Goal: Check status: Check status

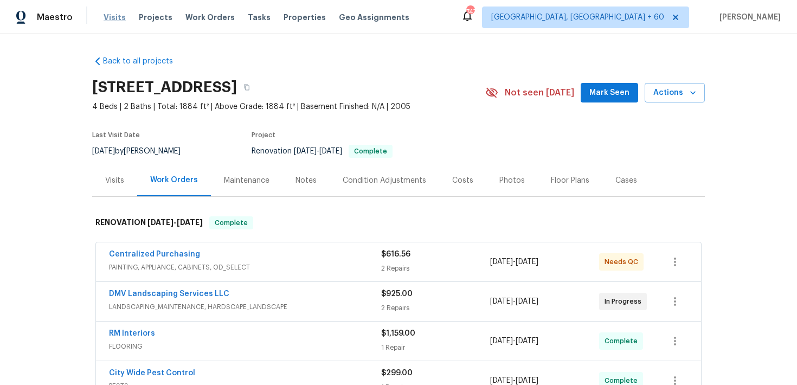
click at [108, 18] on span "Visits" at bounding box center [115, 17] width 22 height 11
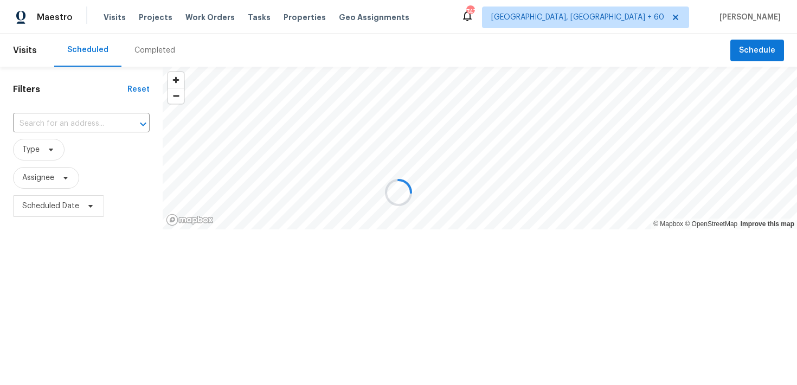
click at [154, 53] on div at bounding box center [398, 192] width 797 height 385
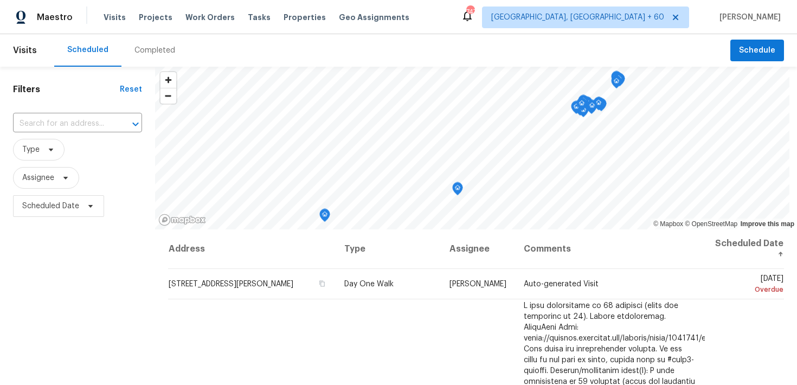
click at [153, 48] on div "Completed" at bounding box center [154, 50] width 41 height 11
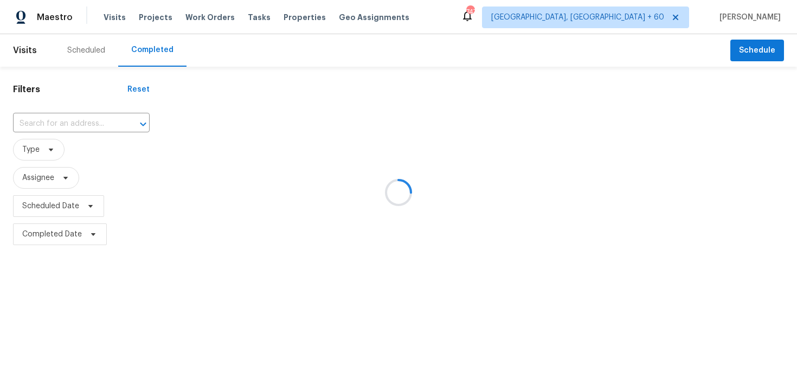
click at [76, 118] on div at bounding box center [398, 192] width 797 height 385
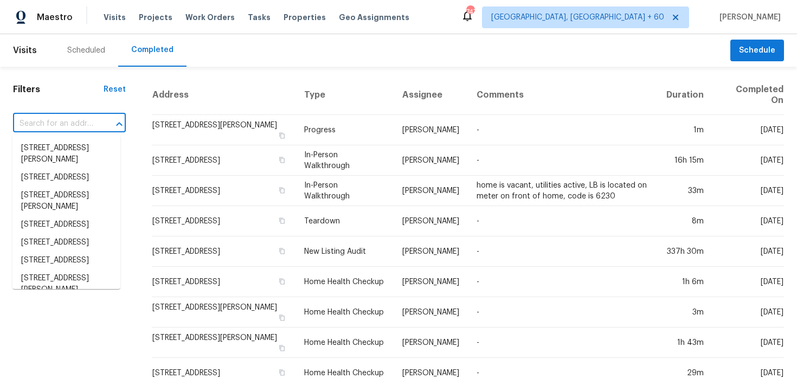
click at [63, 125] on input "text" at bounding box center [54, 124] width 82 height 17
paste input "[STREET_ADDRESS]"
type input "[STREET_ADDRESS]"
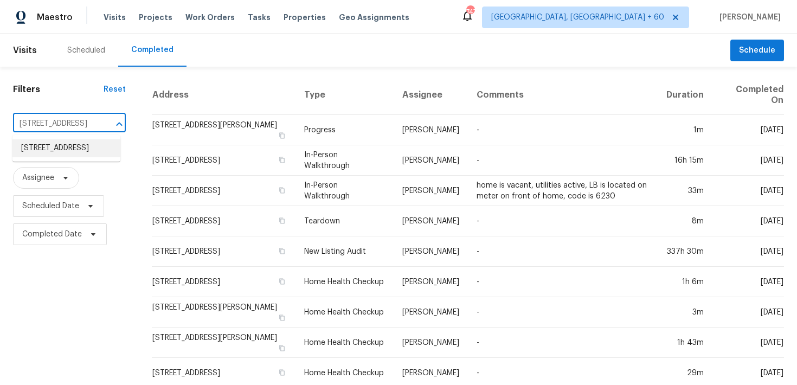
click at [43, 149] on li "[STREET_ADDRESS]" at bounding box center [66, 148] width 108 height 18
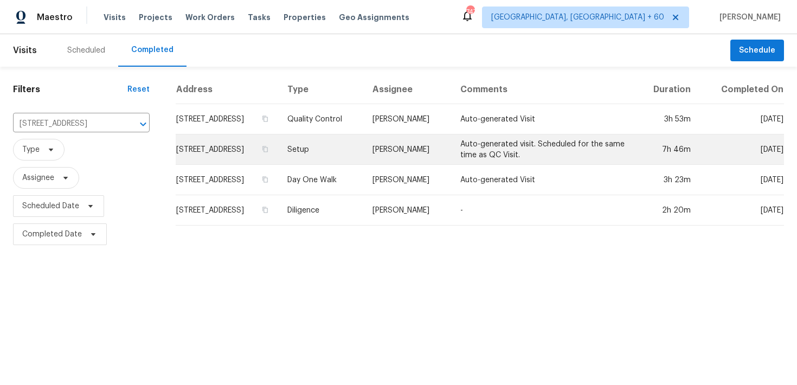
click at [359, 155] on td "Setup" at bounding box center [322, 149] width 86 height 30
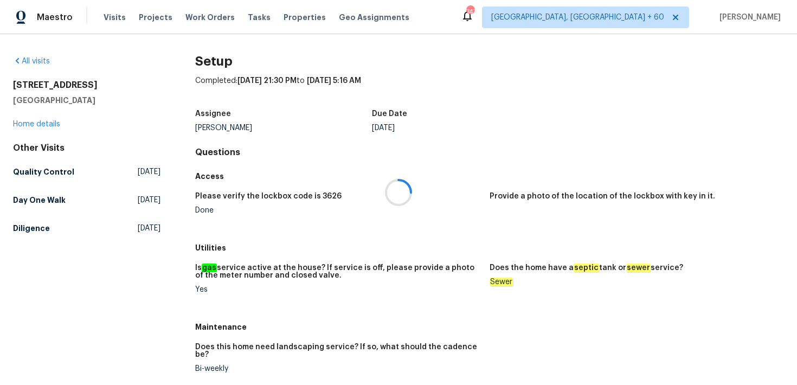
click at [32, 129] on div "[STREET_ADDRESS] Home details" at bounding box center [87, 105] width 148 height 50
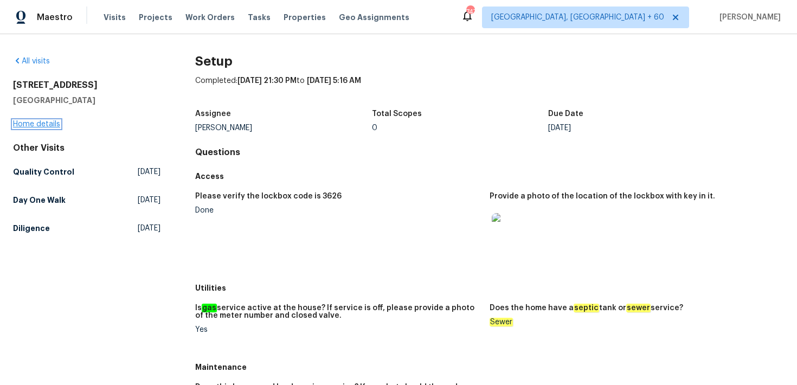
click at [31, 121] on link "Home details" at bounding box center [36, 124] width 47 height 8
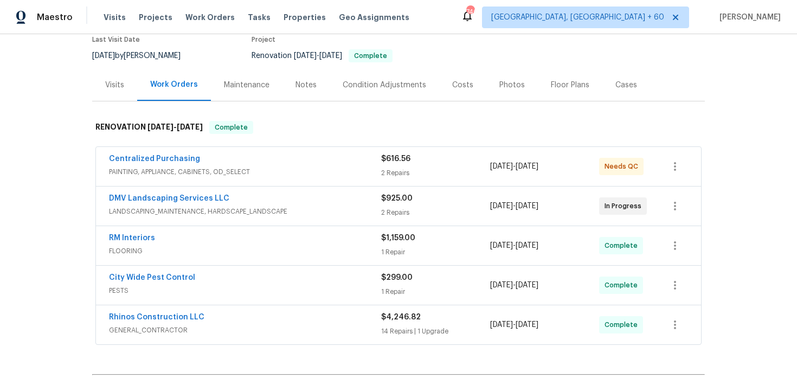
scroll to position [120, 0]
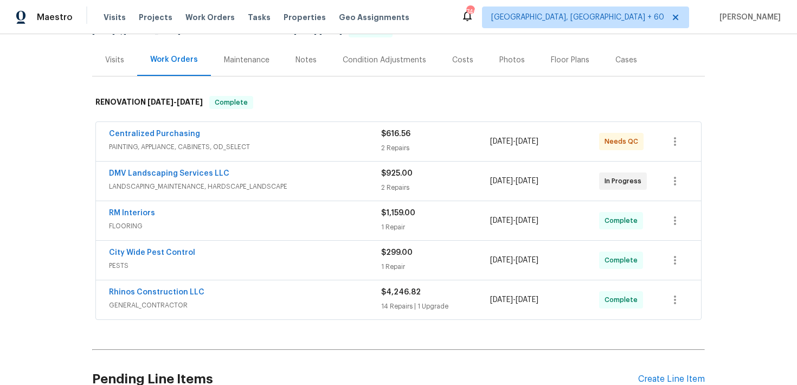
click at [383, 302] on div "14 Repairs | 1 Upgrade" at bounding box center [435, 306] width 109 height 11
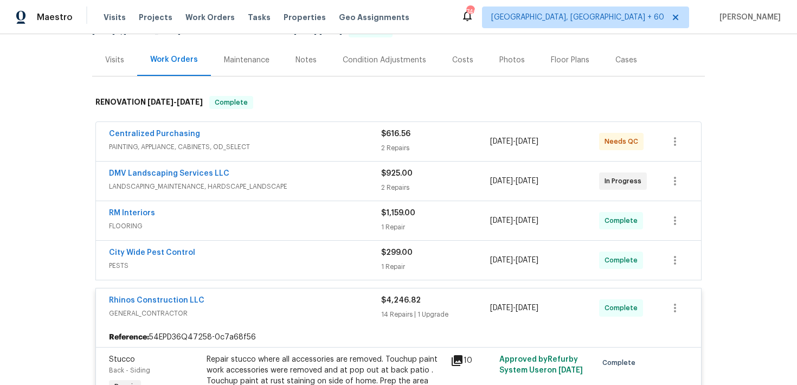
click at [392, 265] on div "1 Repair" at bounding box center [435, 266] width 109 height 11
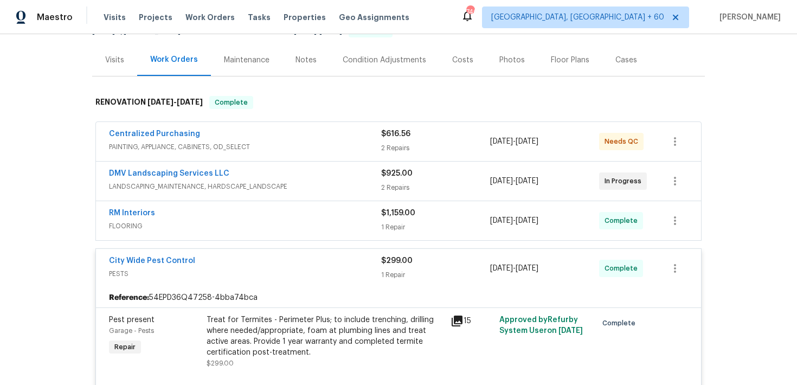
click at [396, 223] on div "1 Repair" at bounding box center [435, 227] width 109 height 11
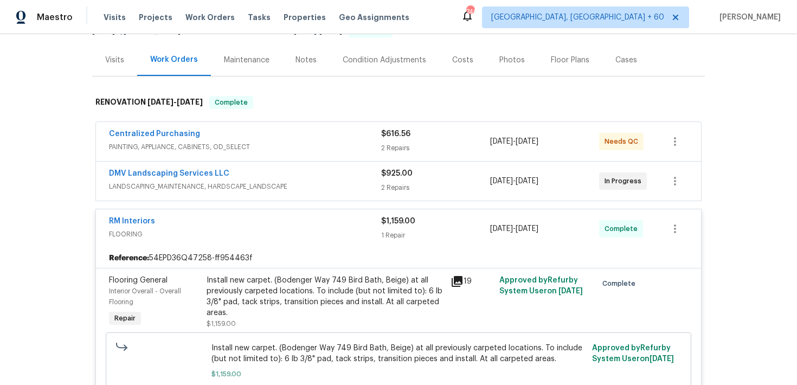
click at [401, 182] on div "2 Repairs" at bounding box center [435, 187] width 109 height 11
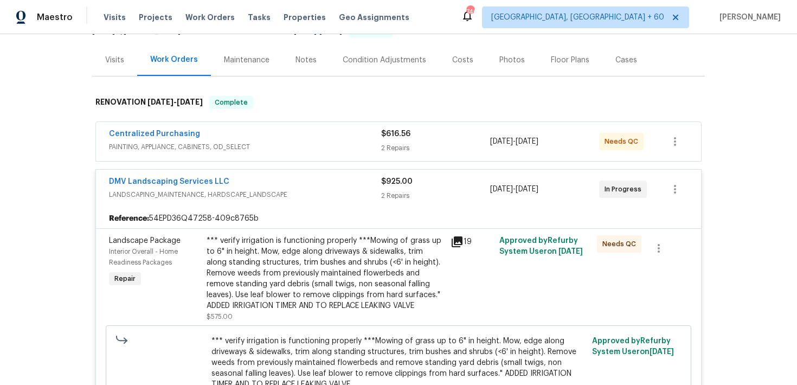
click at [394, 147] on div "2 Repairs" at bounding box center [435, 148] width 109 height 11
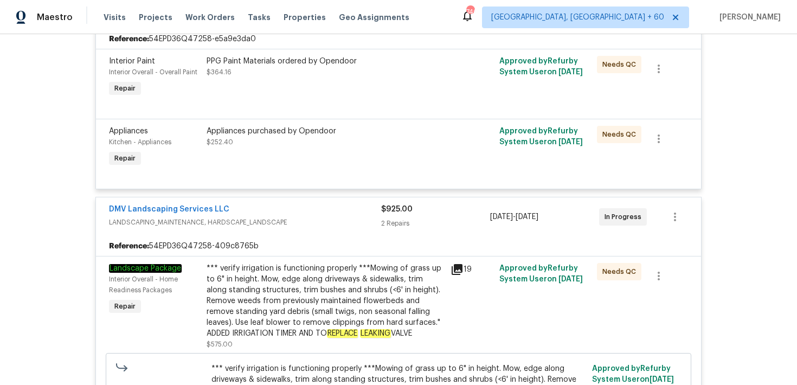
scroll to position [324, 0]
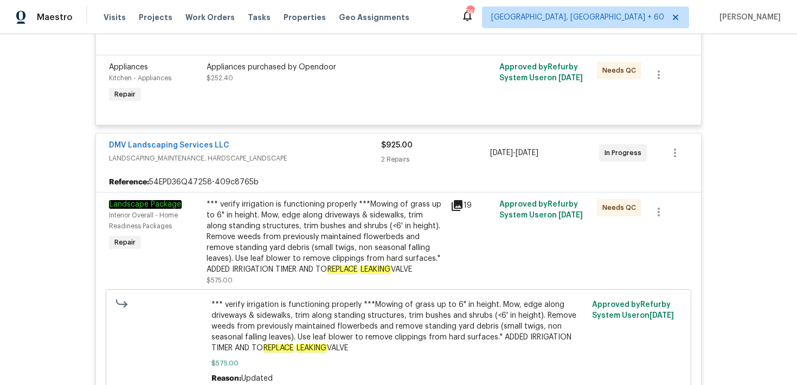
click at [433, 230] on div "*** verify irrigation is functioning properly ***Mowing of grass up to 6" in he…" at bounding box center [326, 237] width 238 height 76
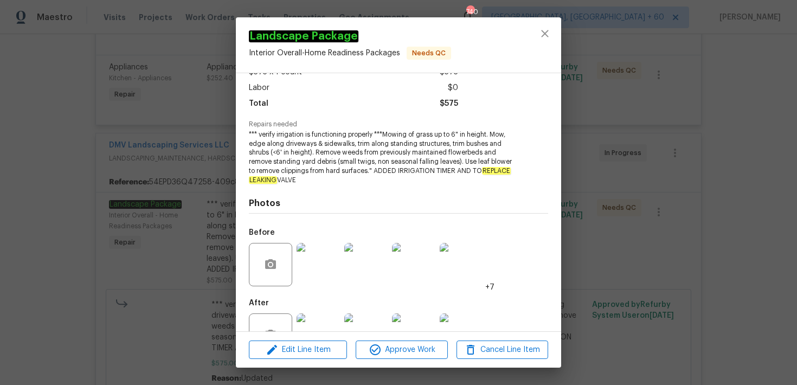
scroll to position [105, 0]
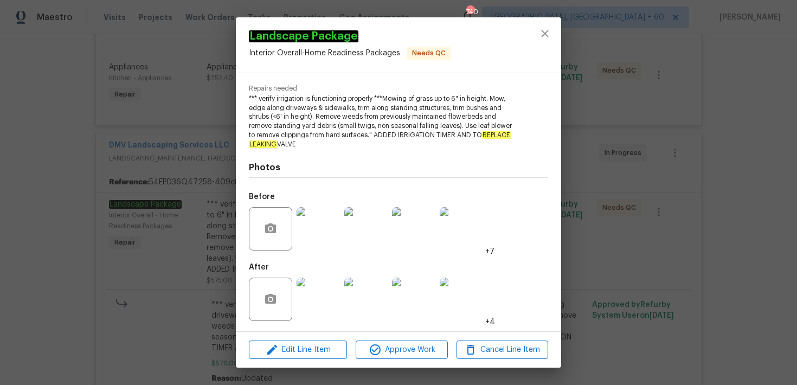
click at [319, 243] on img at bounding box center [318, 228] width 43 height 43
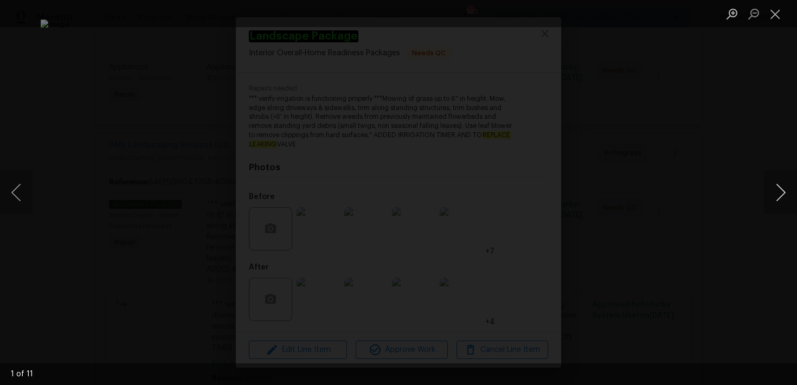
click at [789, 194] on button "Next image" at bounding box center [781, 192] width 33 height 43
click at [789, 195] on button "Next image" at bounding box center [781, 192] width 33 height 43
click at [779, 21] on button "Close lightbox" at bounding box center [776, 13] width 22 height 19
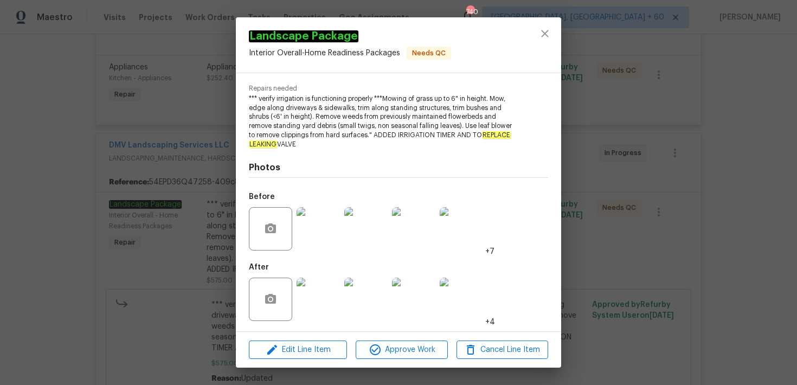
click at [162, 89] on div "Landscape Package Interior Overall - Home Readiness Packages Needs QC Vendor DM…" at bounding box center [398, 192] width 797 height 385
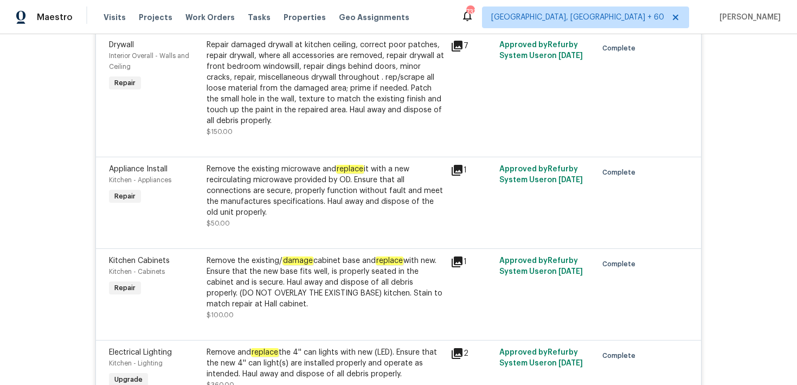
scroll to position [3117, 0]
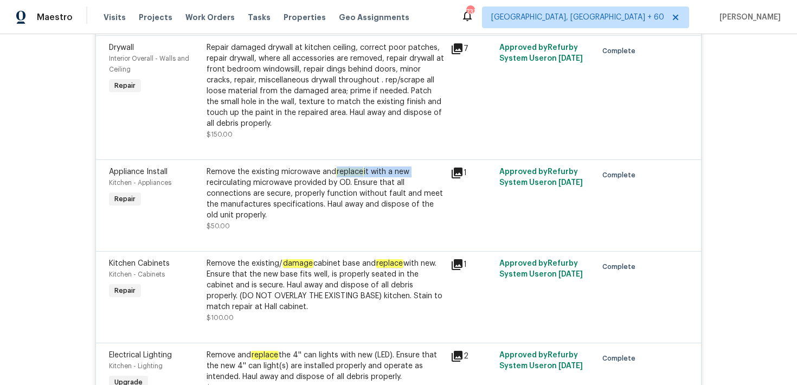
drag, startPoint x: 336, startPoint y: 166, endPoint x: 418, endPoint y: 169, distance: 81.9
click at [418, 169] on div "Remove the existing microwave and replace it with a new recirculating microwave…" at bounding box center [326, 193] width 238 height 54
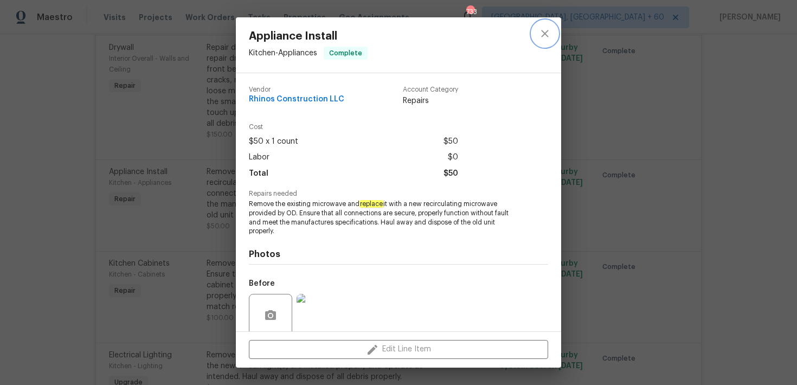
click at [544, 35] on icon "close" at bounding box center [545, 33] width 13 height 13
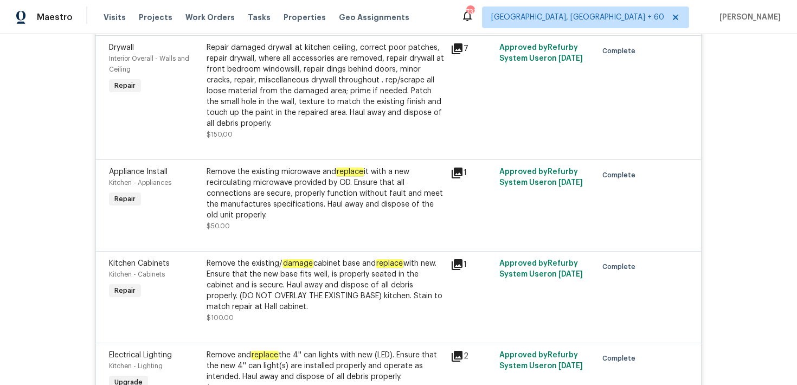
click at [418, 176] on div "Remove the existing microwave and replace it with a new recirculating microwave…" at bounding box center [326, 193] width 238 height 54
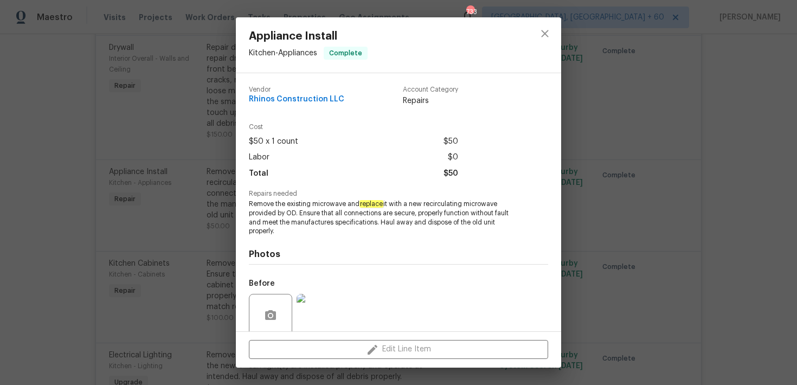
click at [426, 174] on div "Total $50" at bounding box center [353, 174] width 209 height 16
drag, startPoint x: 412, startPoint y: 204, endPoint x: 502, endPoint y: 206, distance: 90.6
click at [502, 206] on span "Remove the existing microwave and replace it with a new recirculating microwave…" at bounding box center [384, 218] width 270 height 36
copy span "new recirculating microwave"
click at [547, 35] on icon "close" at bounding box center [545, 33] width 13 height 13
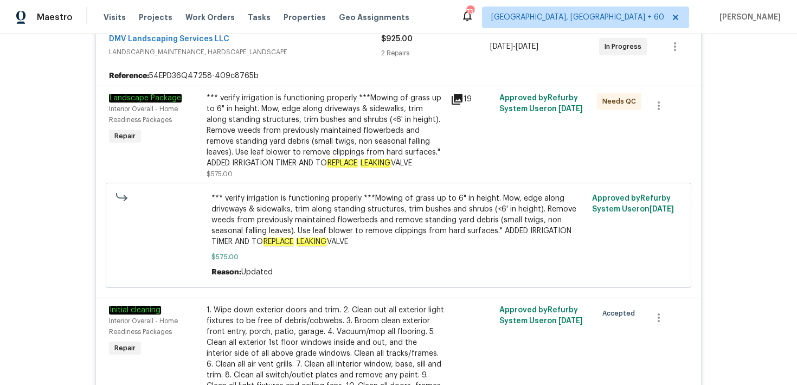
scroll to position [424, 0]
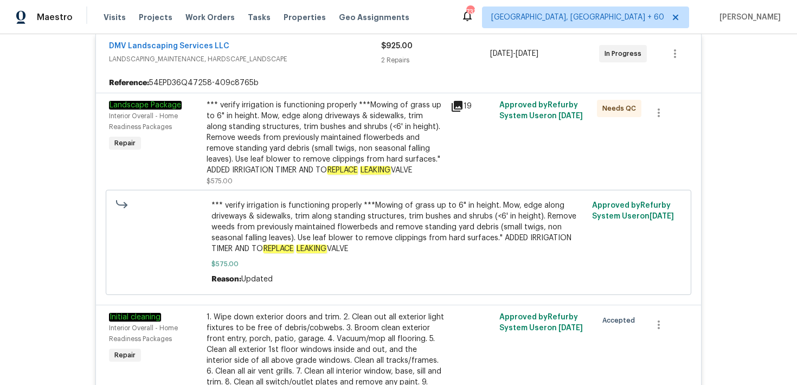
drag, startPoint x: 333, startPoint y: 170, endPoint x: 428, endPoint y: 169, distance: 95.4
click at [428, 169] on div "*** verify irrigation is functioning properly ***Mowing of grass up to 6" in he…" at bounding box center [326, 138] width 238 height 76
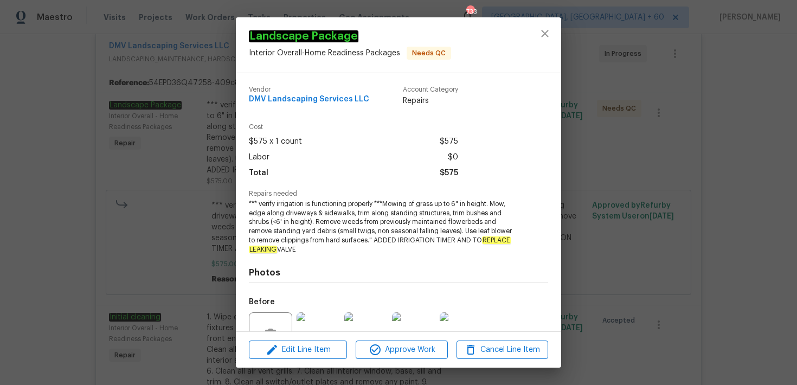
copy div "REPLACE LEAKING VALVE"
click at [547, 39] on icon "close" at bounding box center [545, 33] width 13 height 13
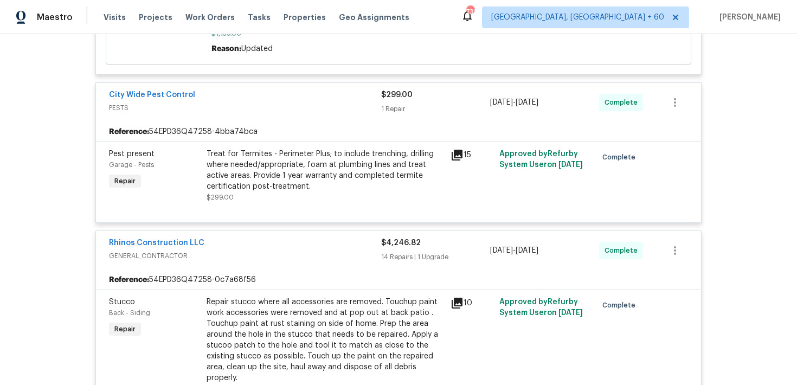
scroll to position [1337, 0]
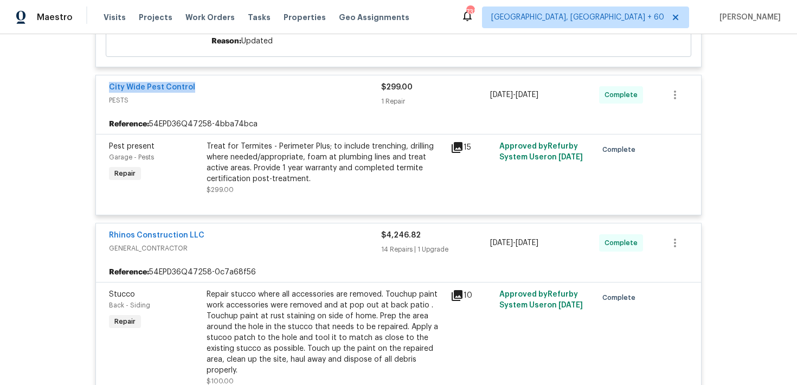
drag, startPoint x: 108, startPoint y: 93, endPoint x: 202, endPoint y: 94, distance: 93.3
click at [202, 94] on div "City Wide Pest Control" at bounding box center [245, 88] width 272 height 13
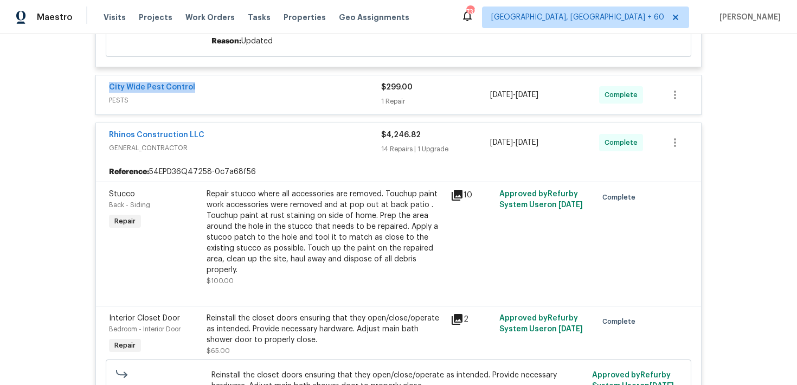
copy link "City Wide Pest Control"
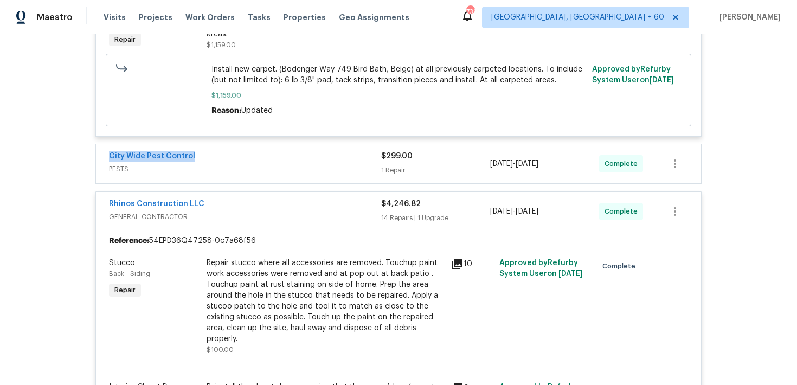
scroll to position [1262, 0]
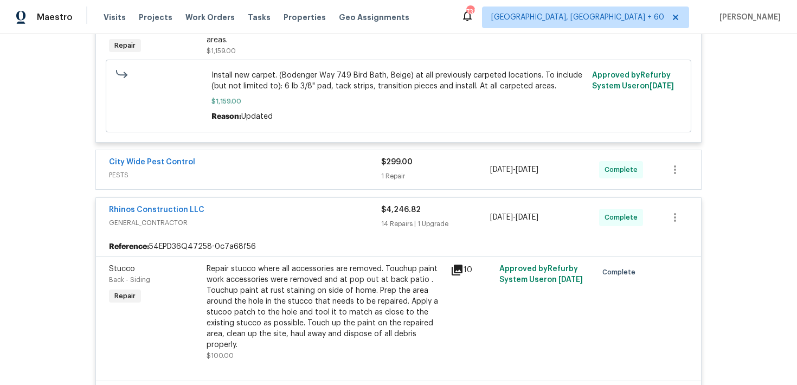
click at [390, 174] on div "1 Repair" at bounding box center [435, 176] width 109 height 11
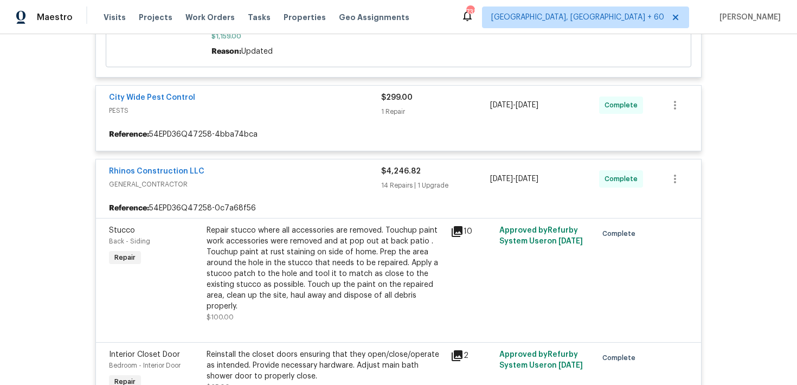
scroll to position [1343, 0]
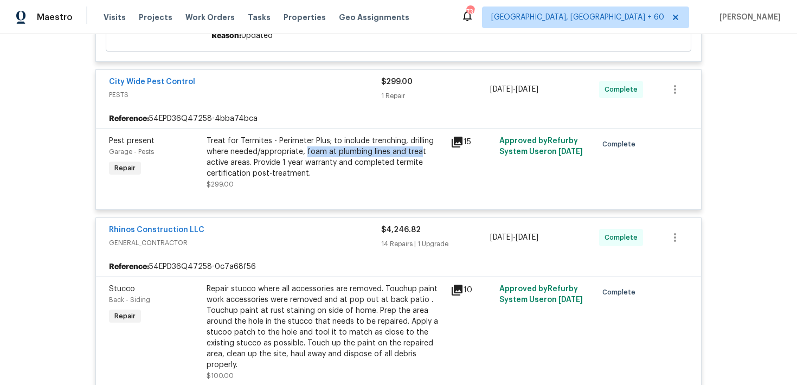
drag, startPoint x: 305, startPoint y: 153, endPoint x: 418, endPoint y: 155, distance: 112.3
click at [418, 155] on div "Treat for Termites - Perimeter Plus; to include trenching, drilling where neede…" at bounding box center [326, 157] width 238 height 43
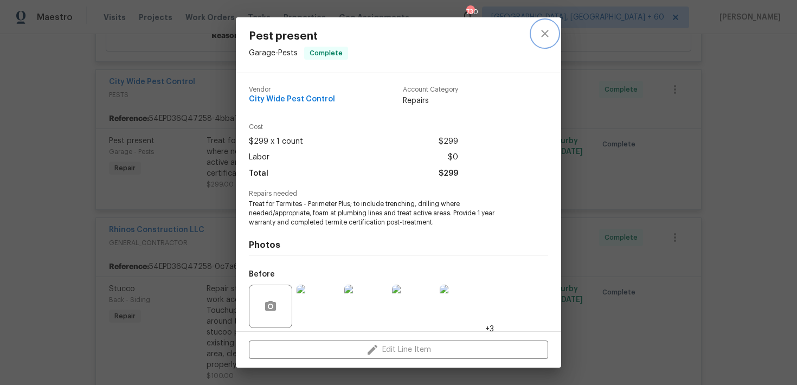
click at [543, 36] on icon "close" at bounding box center [545, 33] width 13 height 13
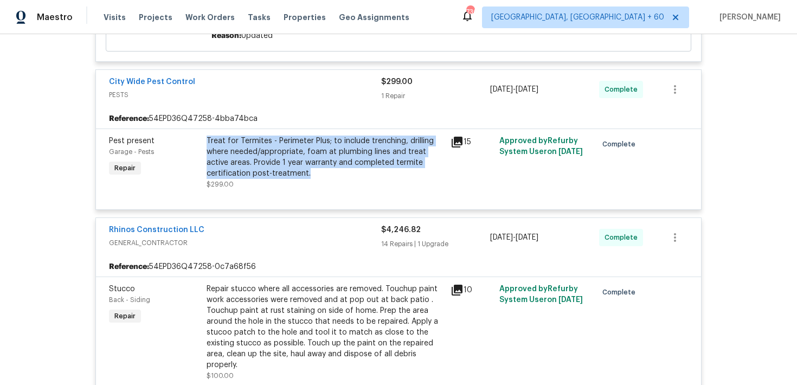
drag, startPoint x: 203, startPoint y: 140, endPoint x: 306, endPoint y: 174, distance: 108.2
click at [306, 174] on div "Treat for Termites - Perimeter Plus; to include trenching, drilling where neede…" at bounding box center [325, 162] width 244 height 61
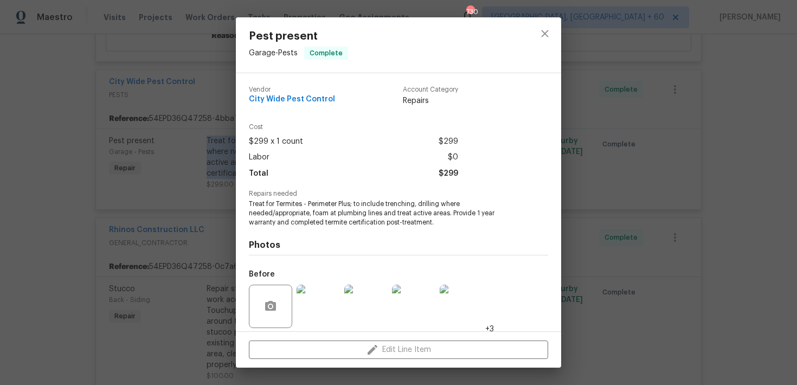
copy div "Treat for Termites - Perimeter Plus; to include trenching, drilling where neede…"
click at [540, 36] on icon "close" at bounding box center [545, 33] width 13 height 13
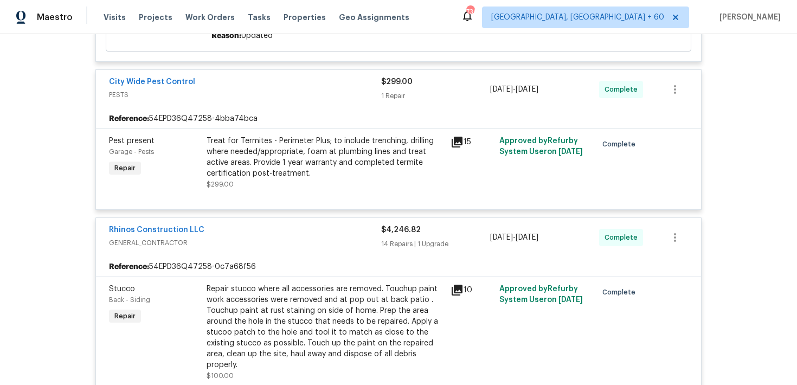
click at [374, 224] on div "Rhinos Construction LLC GENERAL_CONTRACTOR $4,246.82 14 Repairs | 1 Upgrade [DA…" at bounding box center [398, 237] width 605 height 39
drag, startPoint x: 239, startPoint y: 143, endPoint x: 268, endPoint y: 143, distance: 29.3
click at [268, 143] on div "Treat for Termites - Perimeter Plus; to include trenching, drilling where neede…" at bounding box center [326, 157] width 238 height 43
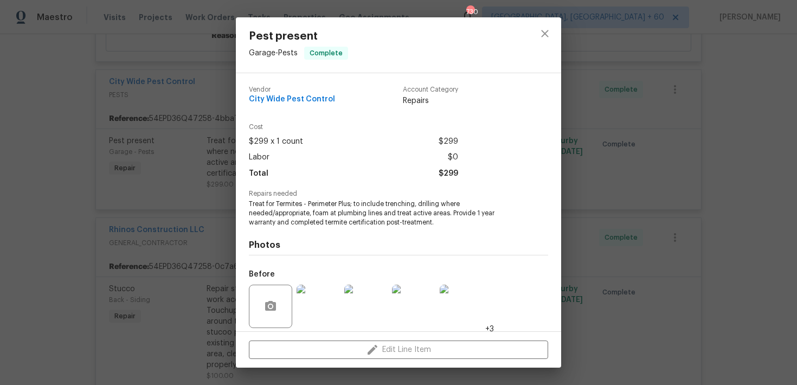
copy div "Termites"
click at [542, 38] on icon "close" at bounding box center [545, 33] width 13 height 13
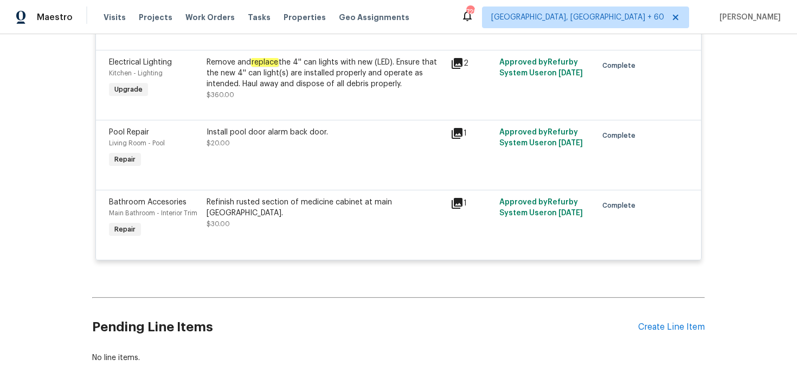
scroll to position [3411, 0]
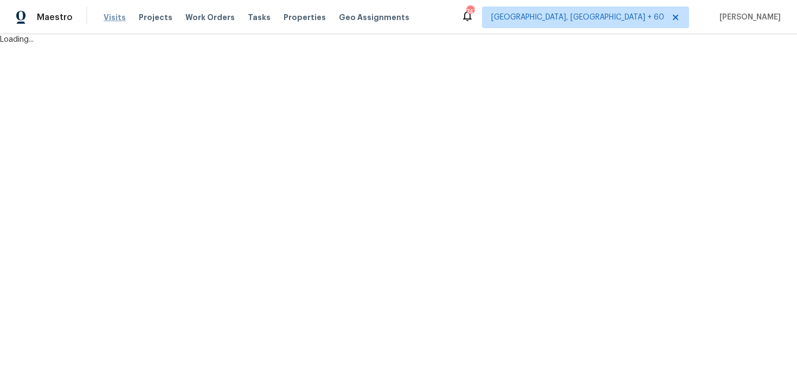
click at [112, 18] on span "Visits" at bounding box center [115, 17] width 22 height 11
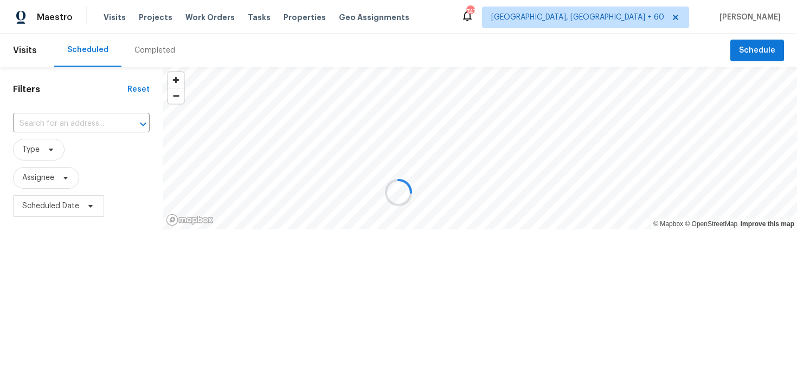
click at [149, 51] on div at bounding box center [398, 192] width 797 height 385
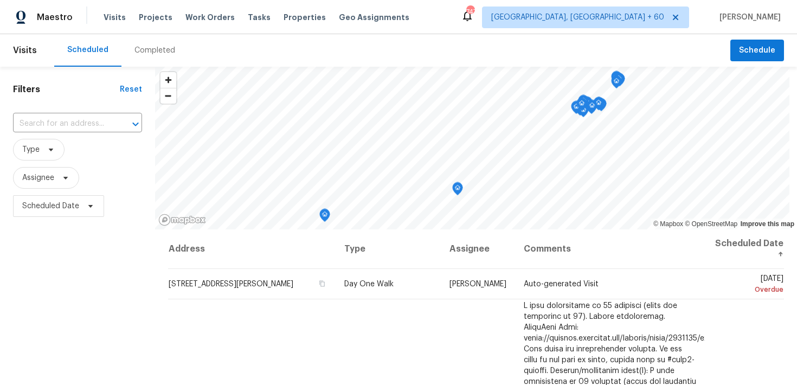
click at [142, 51] on div "Completed" at bounding box center [154, 50] width 41 height 11
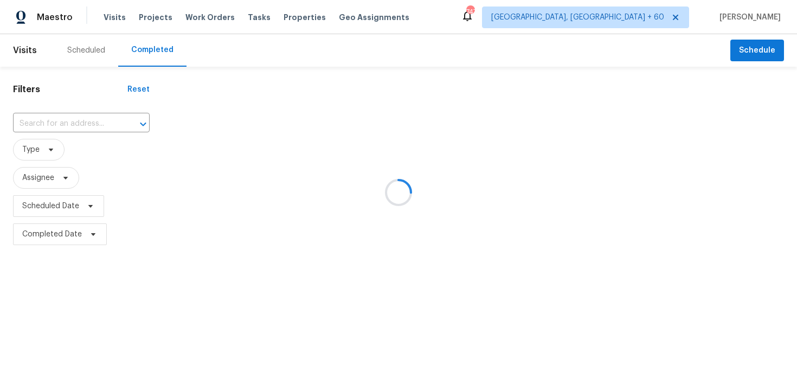
click at [67, 122] on div at bounding box center [398, 192] width 797 height 385
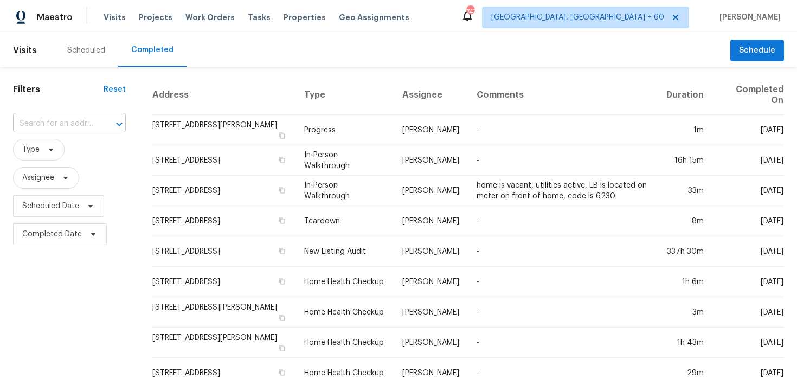
click at [67, 124] on input "text" at bounding box center [54, 124] width 82 height 17
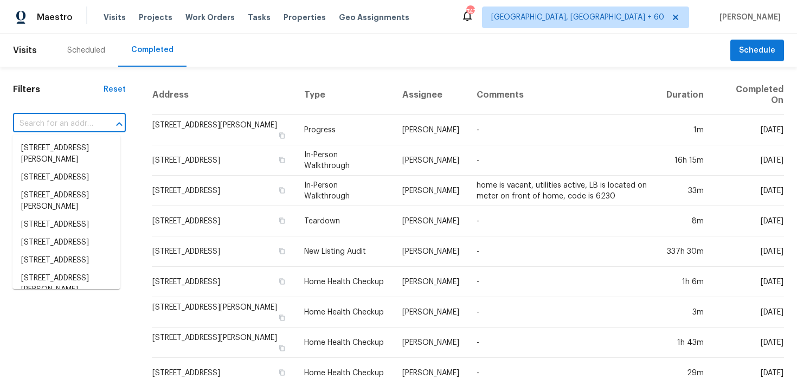
paste input "[STREET_ADDRESS]"
type input "[STREET_ADDRESS]"
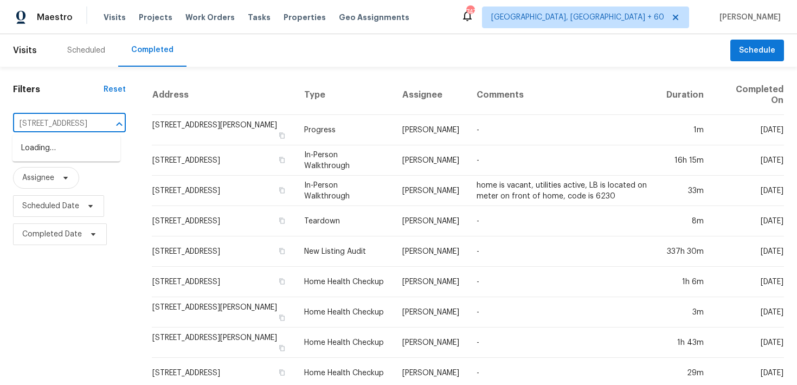
scroll to position [0, 107]
click at [56, 155] on li "[STREET_ADDRESS]" at bounding box center [66, 148] width 108 height 18
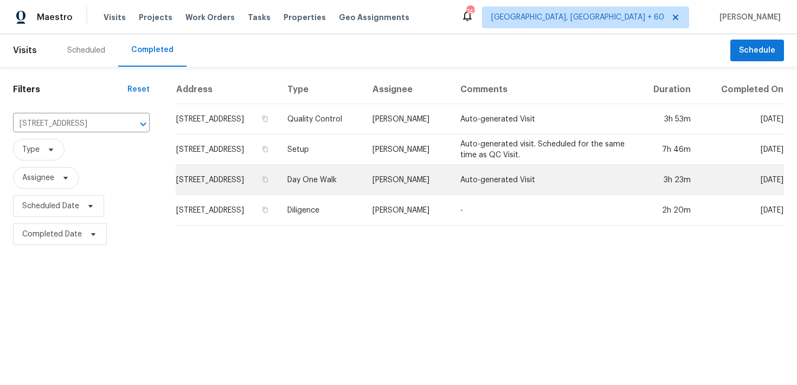
click at [332, 190] on td "Day One Walk" at bounding box center [322, 180] width 86 height 30
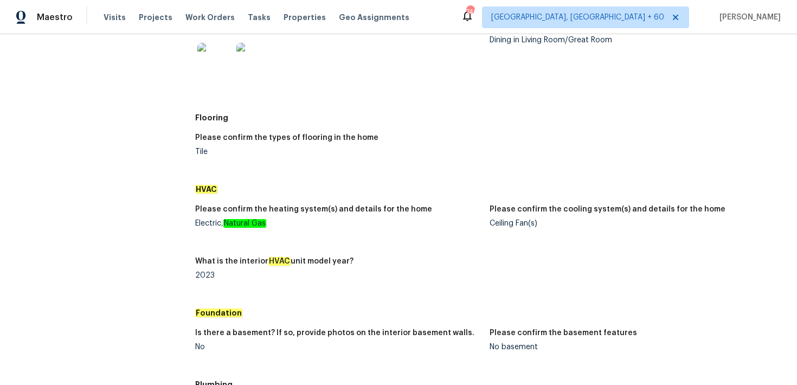
scroll to position [993, 0]
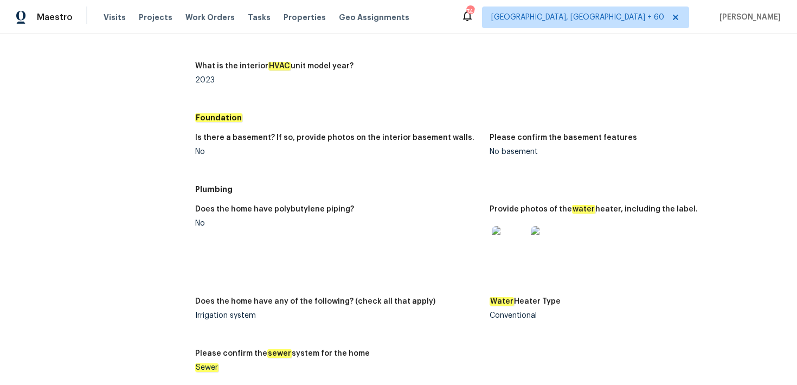
click at [547, 240] on img at bounding box center [548, 243] width 35 height 35
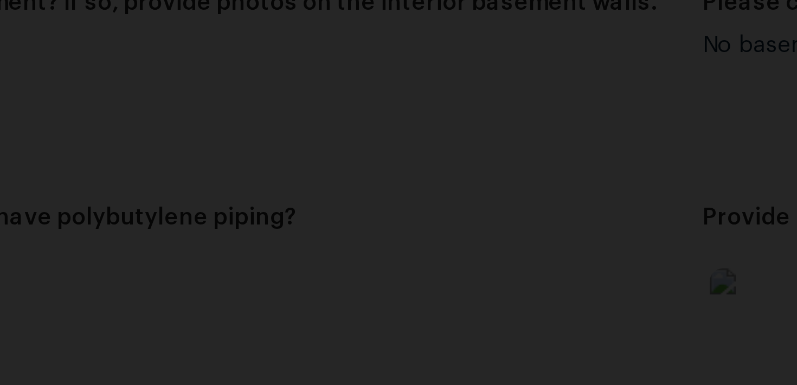
click at [383, 221] on img "Lightbox" at bounding box center [412, 112] width 1284 height 620
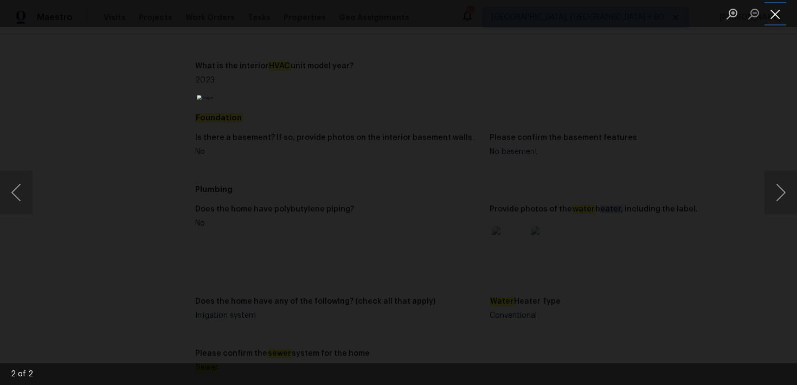
click at [771, 19] on button "Close lightbox" at bounding box center [776, 13] width 22 height 19
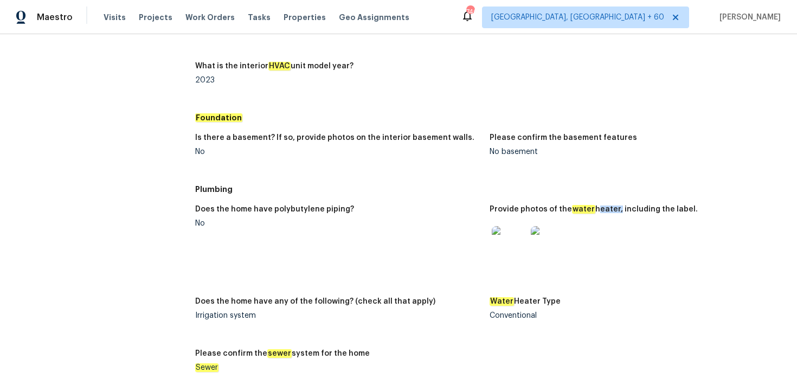
click at [503, 242] on img at bounding box center [509, 243] width 35 height 35
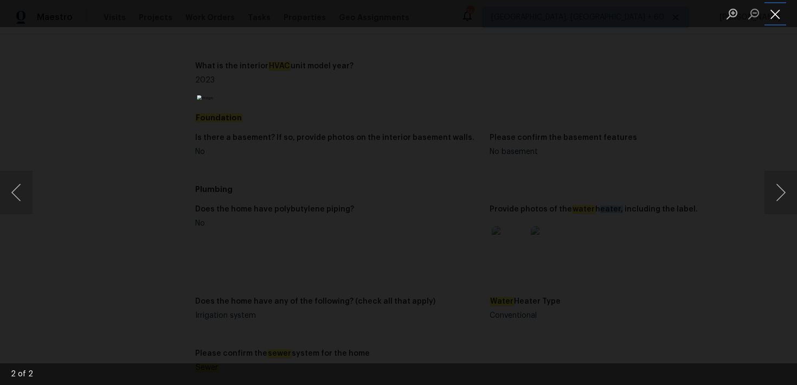
click at [774, 20] on button "Close lightbox" at bounding box center [776, 13] width 22 height 19
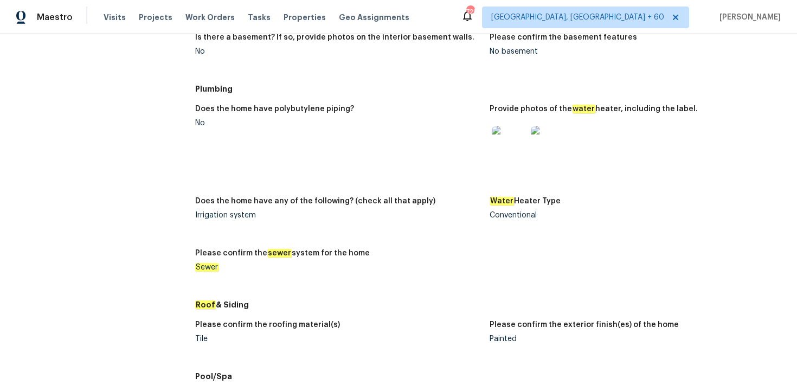
scroll to position [1094, 0]
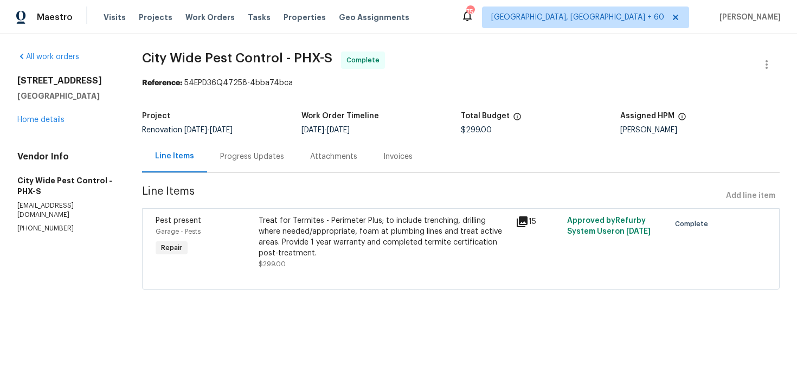
click at [260, 152] on div "Progress Updates" at bounding box center [252, 156] width 64 height 11
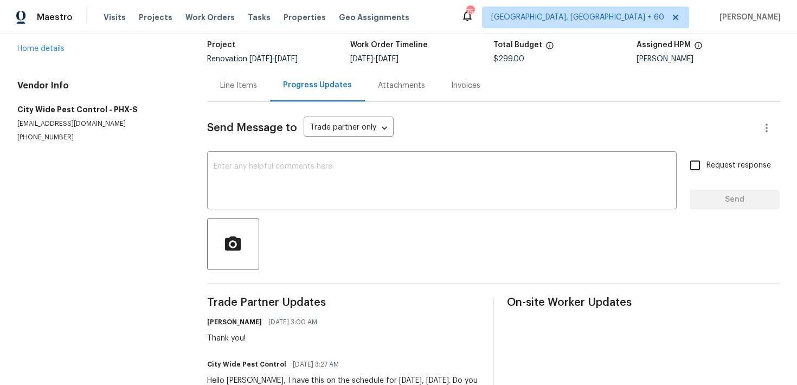
scroll to position [113, 0]
